Goal: Task Accomplishment & Management: Manage account settings

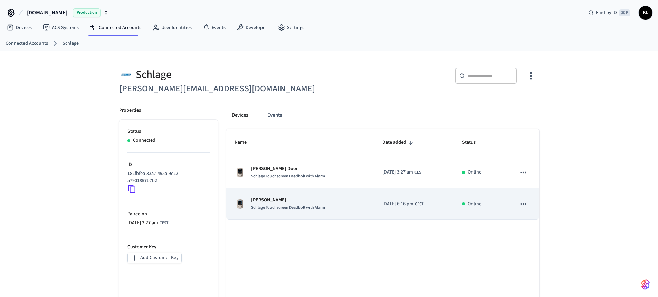
click at [294, 202] on p "[PERSON_NAME]" at bounding box center [288, 200] width 74 height 7
click at [522, 204] on icon "sticky table" at bounding box center [524, 203] width 6 height 1
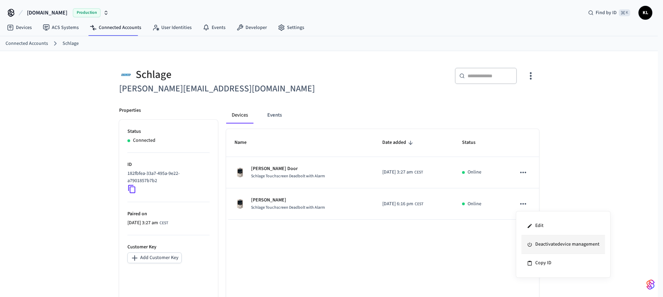
click at [544, 247] on li "Deactivate device management" at bounding box center [564, 245] width 84 height 19
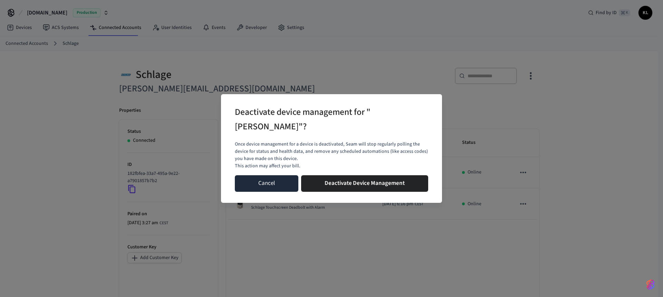
click at [285, 178] on button "Cancel" at bounding box center [267, 183] width 64 height 17
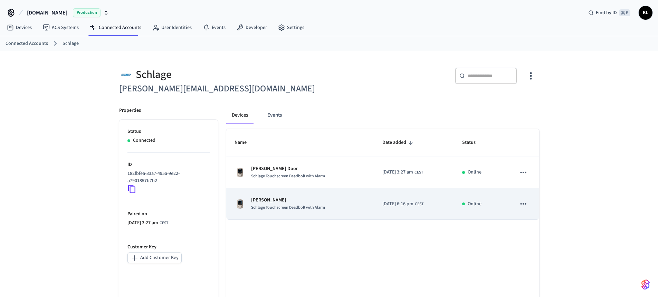
click at [520, 206] on icon "sticky table" at bounding box center [523, 204] width 9 height 9
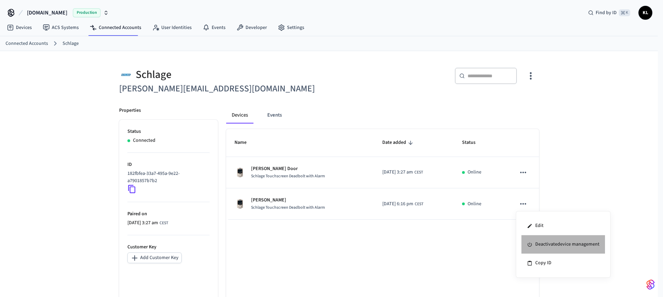
click at [543, 247] on li "Deactivate device management" at bounding box center [564, 245] width 84 height 19
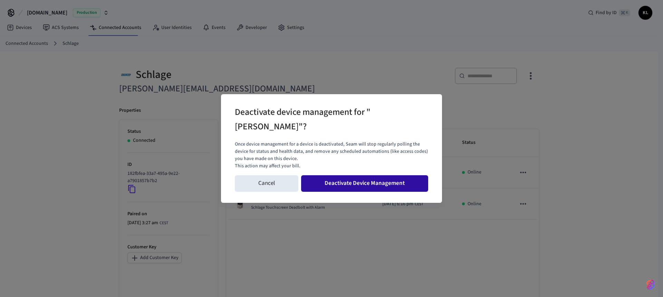
click at [363, 175] on button "Deactivate Device Management" at bounding box center [364, 183] width 127 height 17
